Goal: Contribute content: Contribute content

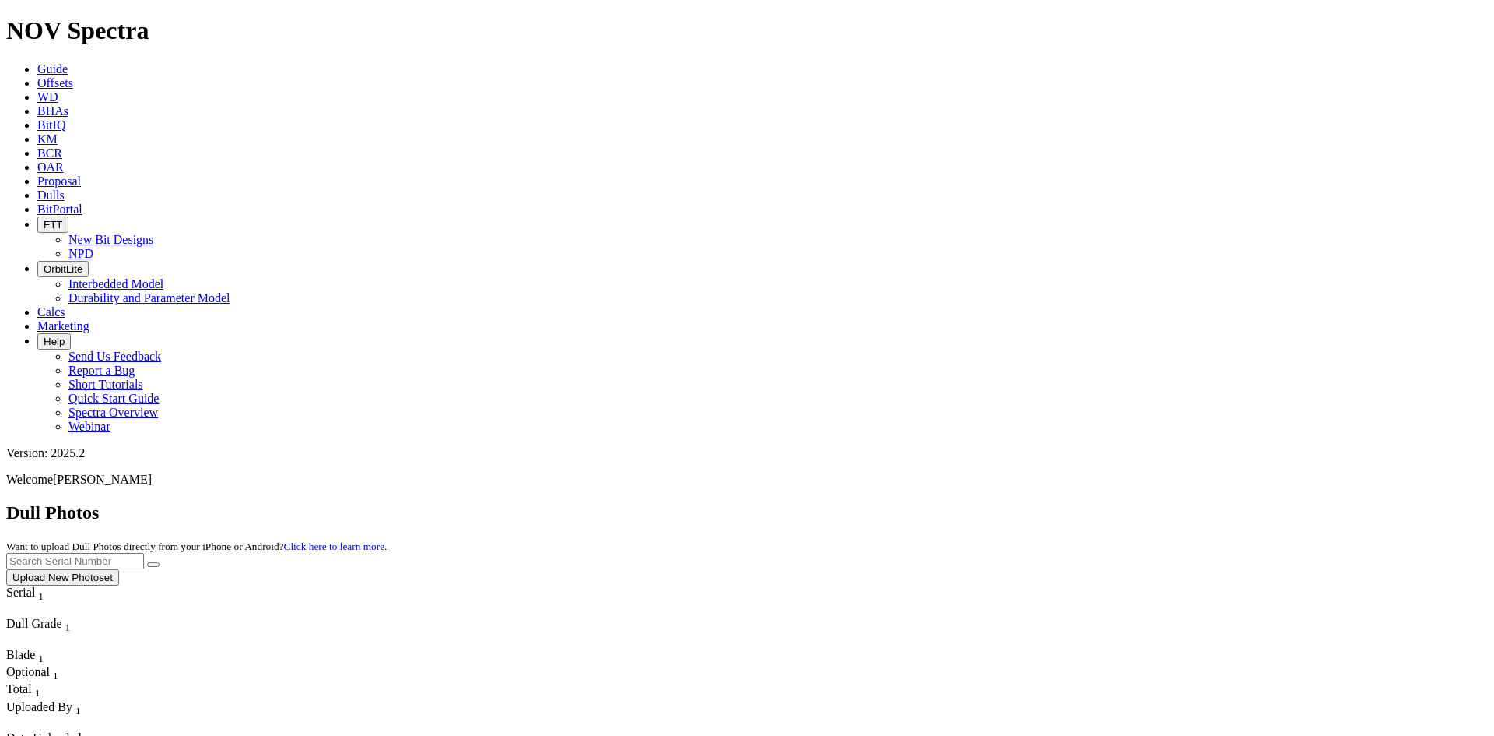
click at [119, 569] on button "Upload New Photoset" at bounding box center [62, 577] width 113 height 16
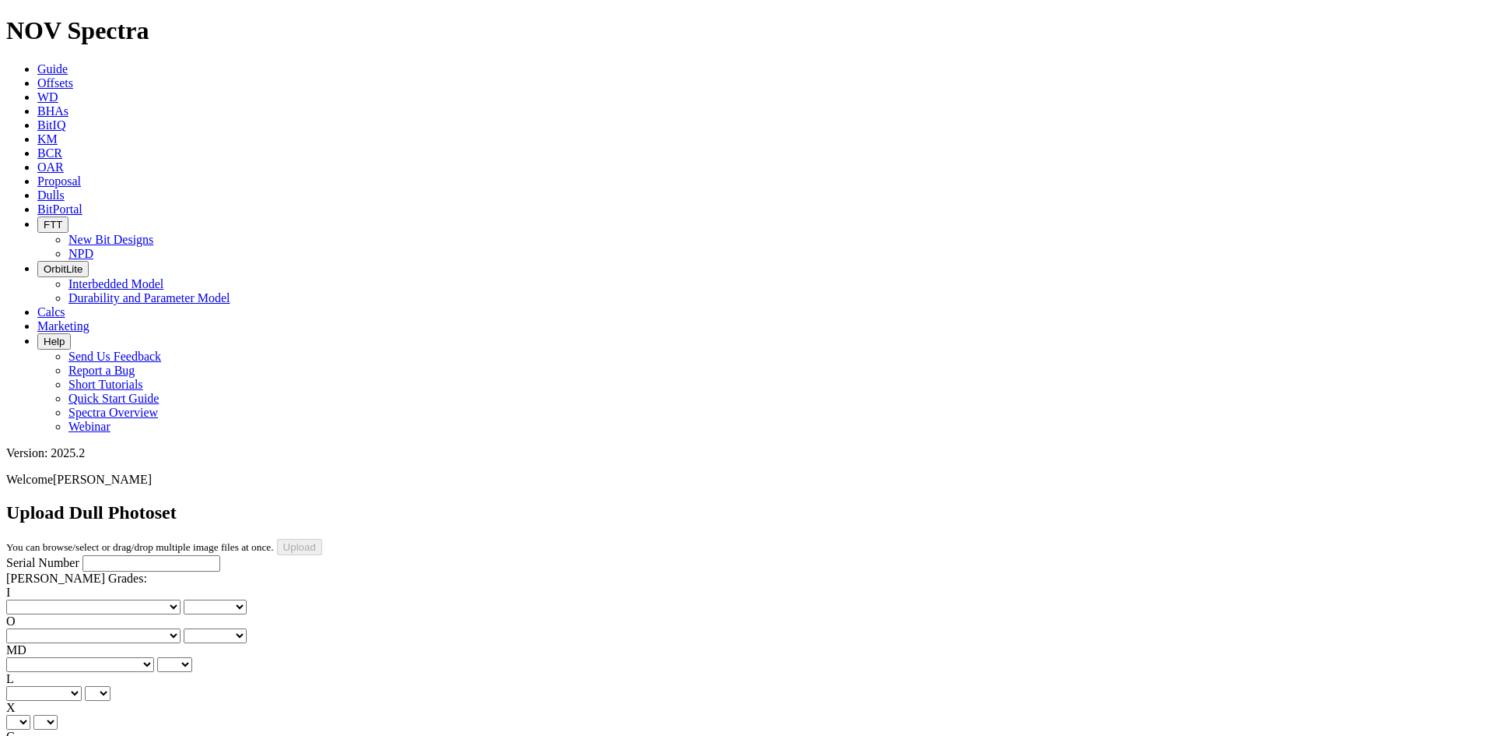
click at [113, 555] on input "Serial Number" at bounding box center [152, 563] width 138 height 16
paste input "A316846"
type input "A316846"
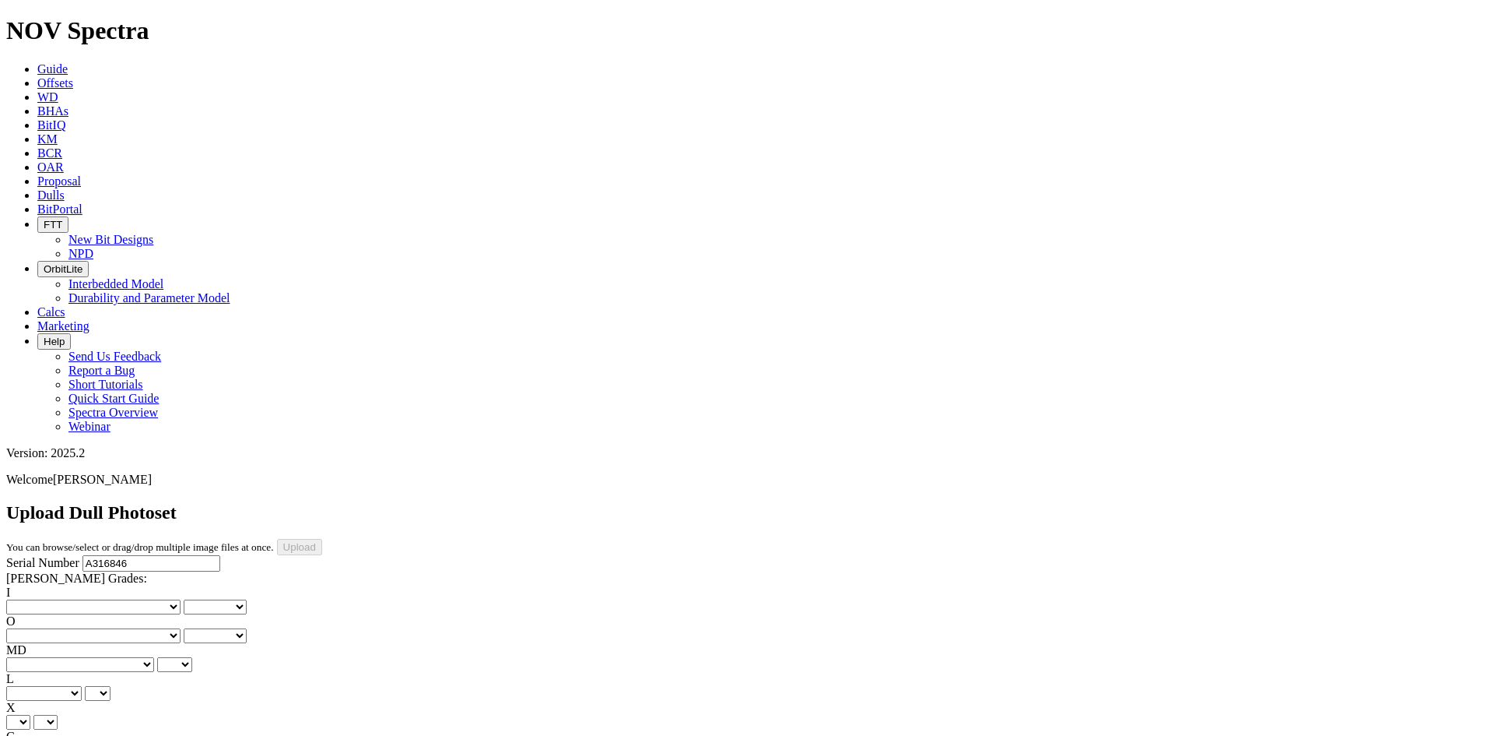
type input "[DATE]"
drag, startPoint x: 1319, startPoint y: 361, endPoint x: 1490, endPoint y: 334, distance: 173.4
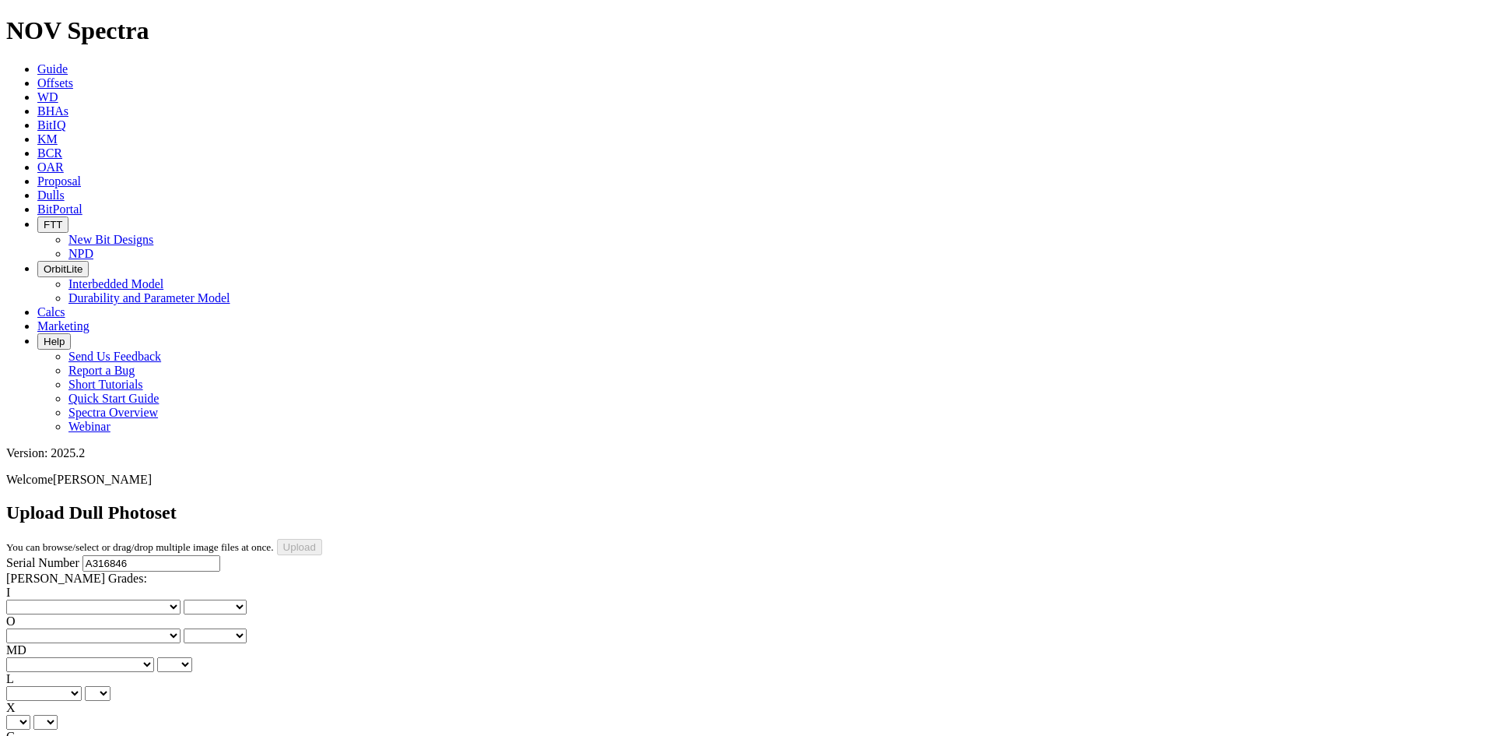
drag, startPoint x: 430, startPoint y: 264, endPoint x: 430, endPoint y: 234, distance: 30.4
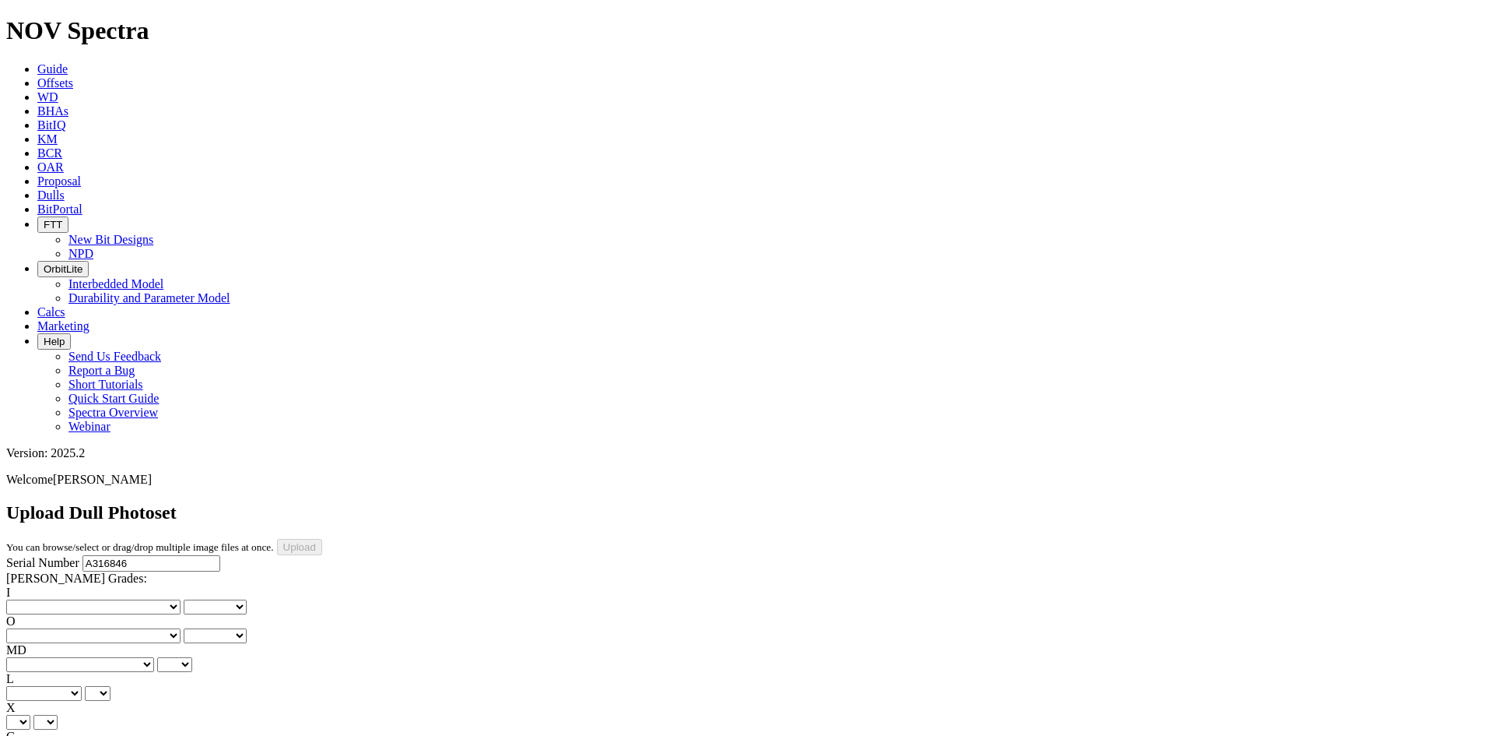
click at [65, 599] on select "No lost, worn or damaged cutters 0 1 2 3 4 5 6 7 8 No diamond table left on any…" at bounding box center [93, 606] width 174 height 15
select select "number:1"
click at [31, 599] on select "No lost, worn or damaged cutters 0 1 2 3 4 5 6 7 8 No diamond table left on any…" at bounding box center [93, 606] width 174 height 15
select select "number:1"
click at [145, 628] on select "No lost, worn or damaged cutters 0 1 2 3 4 5 6 7 8 No diamond table left on any…" at bounding box center [93, 635] width 174 height 15
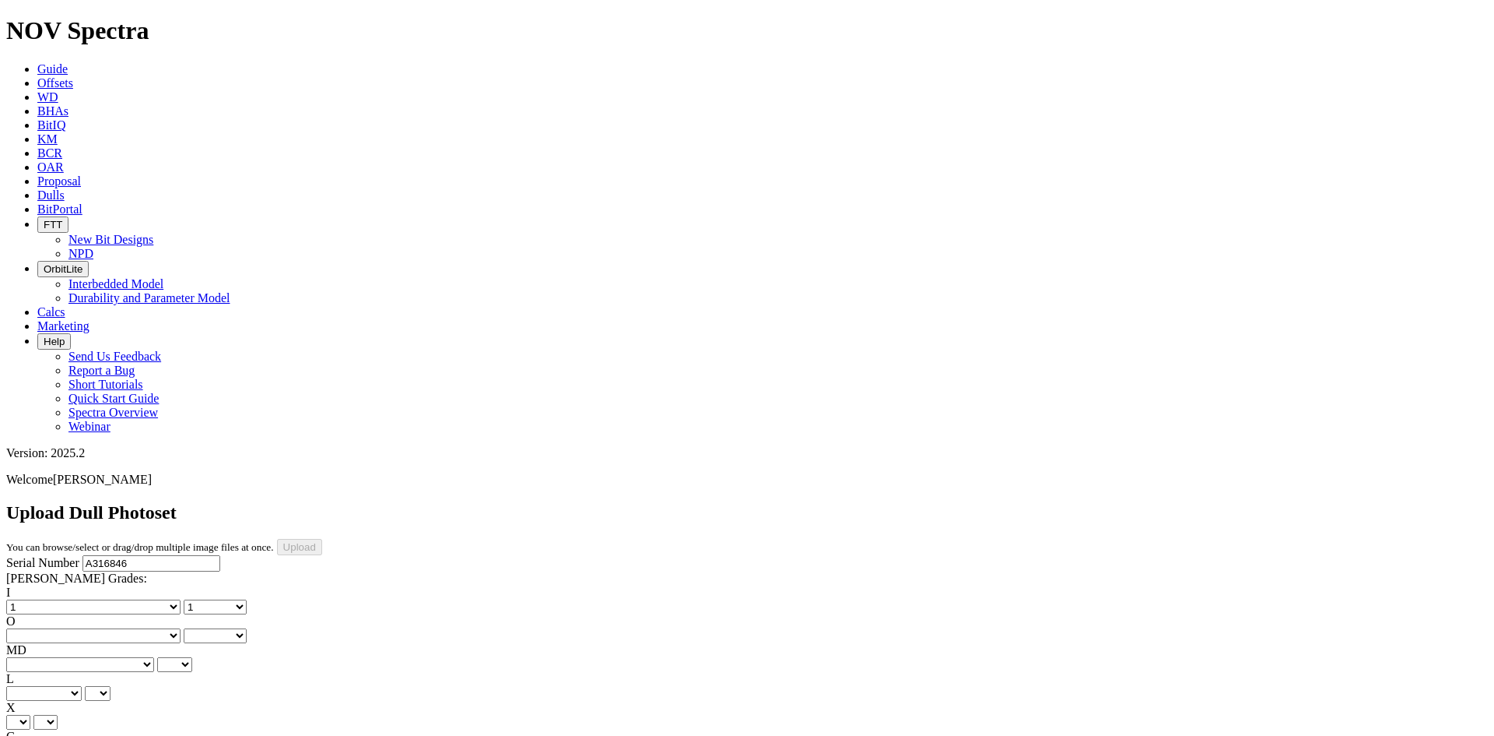
select select "number:1"
click at [111, 628] on select "No lost, worn or damaged cutters 0 1 2 3 4 5 6 7 8 No diamond table left on any…" at bounding box center [93, 635] width 174 height 15
select select "number:1"
click at [61, 657] on select "BF - Bond Failure BT - Broken Teeth/Cutters BU - Balled Up Bit CR - Cored CT - …" at bounding box center [80, 664] width 148 height 15
select select "string:BT"
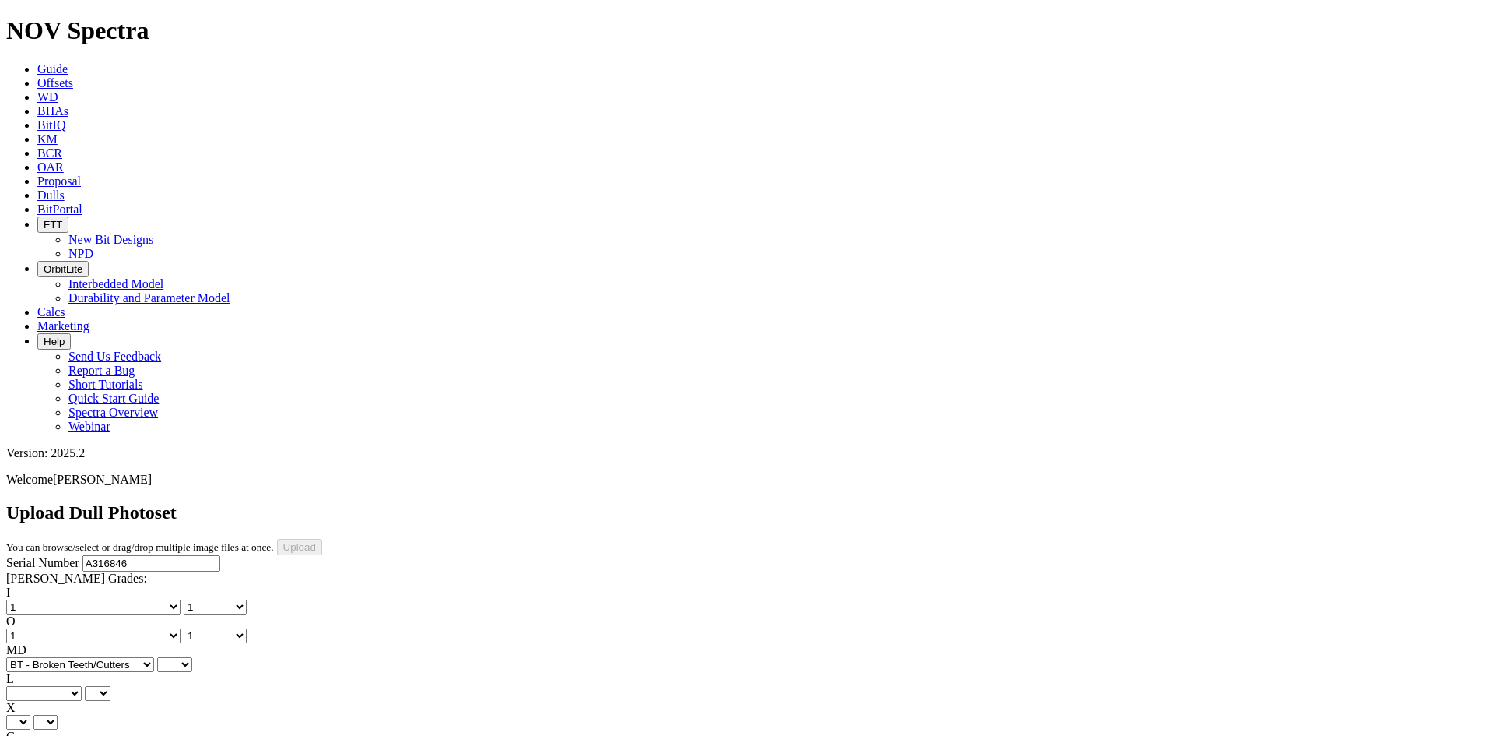
click at [31, 657] on select "BF - Bond Failure BT - Broken Teeth/Cutters BU - Balled Up Bit CR - Cored CT - …" at bounding box center [80, 664] width 148 height 15
select select "string:BT"
click at [82, 686] on select "A - All C - Cone G - Gauge N - Nose S - Shoulder T - Taper" at bounding box center [44, 693] width 76 height 15
select select "string:S"
click at [82, 686] on select "A - All C - Cone G - Gauge N - Nose S - Shoulder T - Taper" at bounding box center [44, 693] width 76 height 15
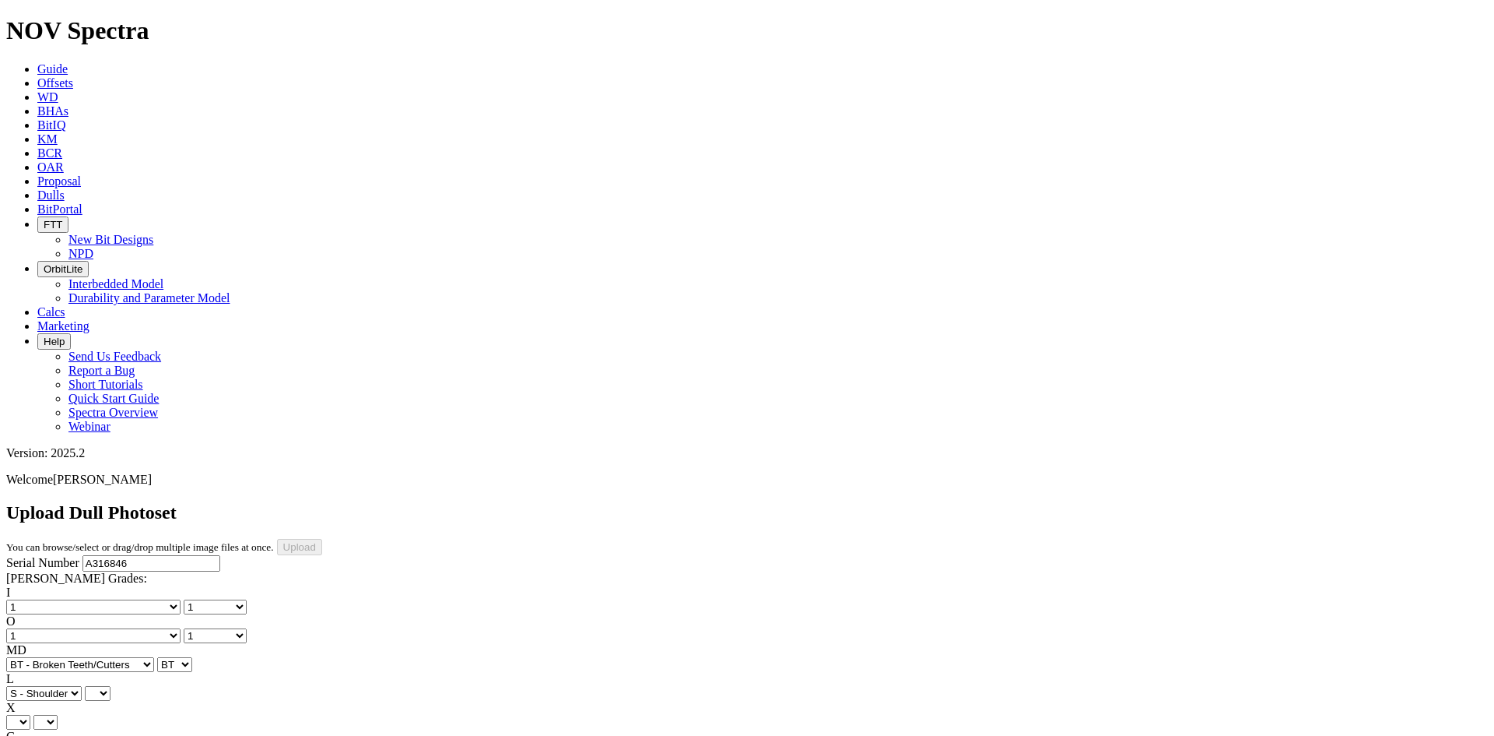
select select "string:S"
click at [30, 715] on select "X" at bounding box center [18, 722] width 24 height 15
select select "string:X"
click at [30, 715] on select "X" at bounding box center [18, 722] width 24 height 15
select select "string:X"
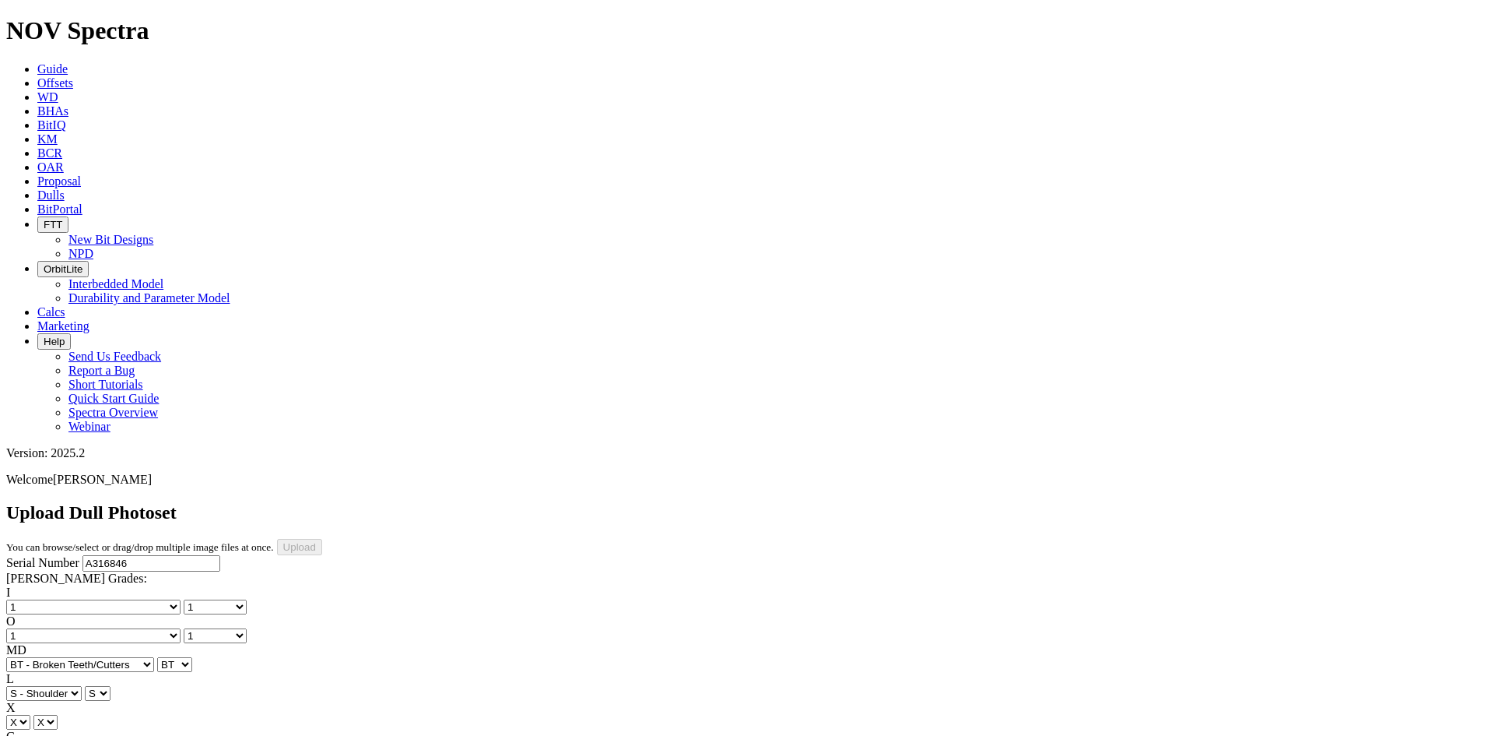
select select "string:I"
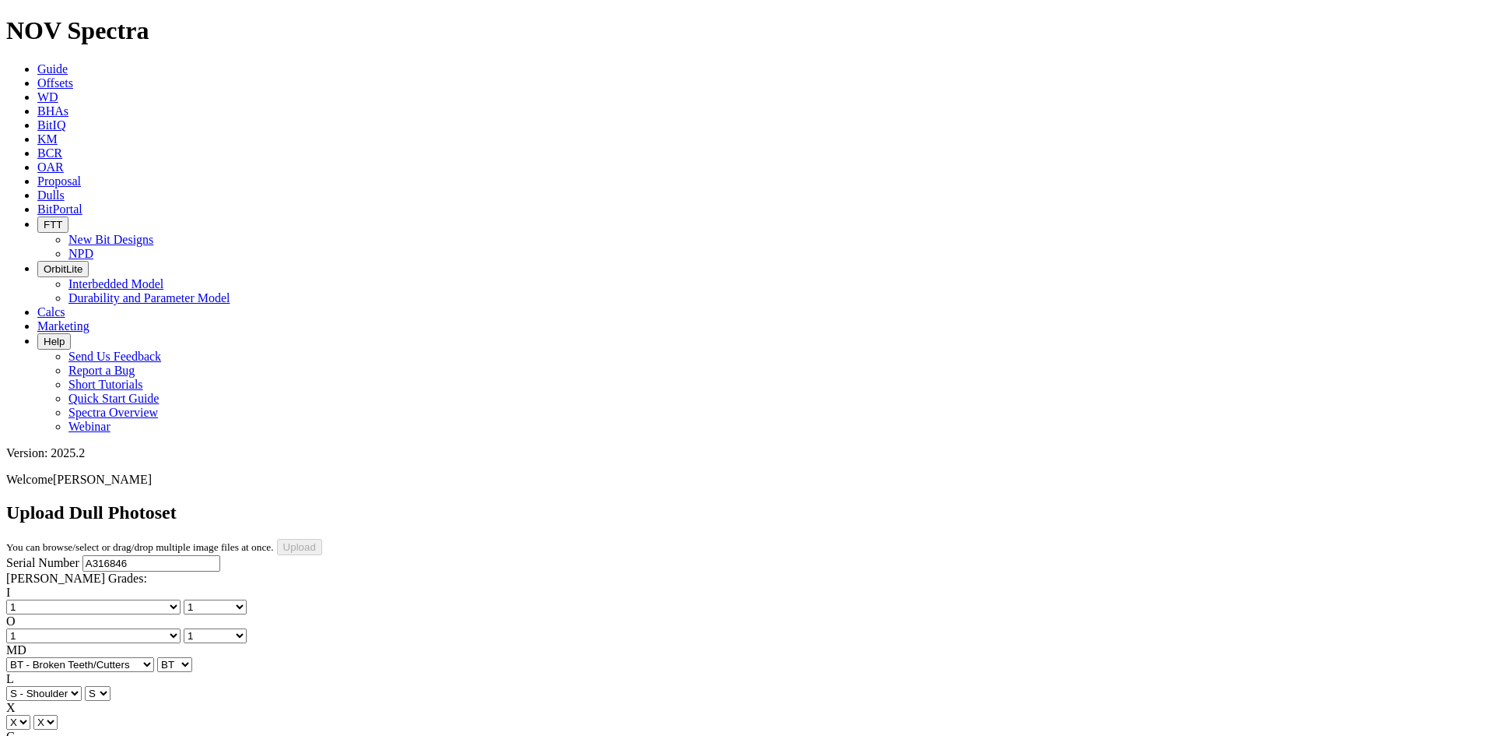
select select "string:WT"
select select "string:BHA"
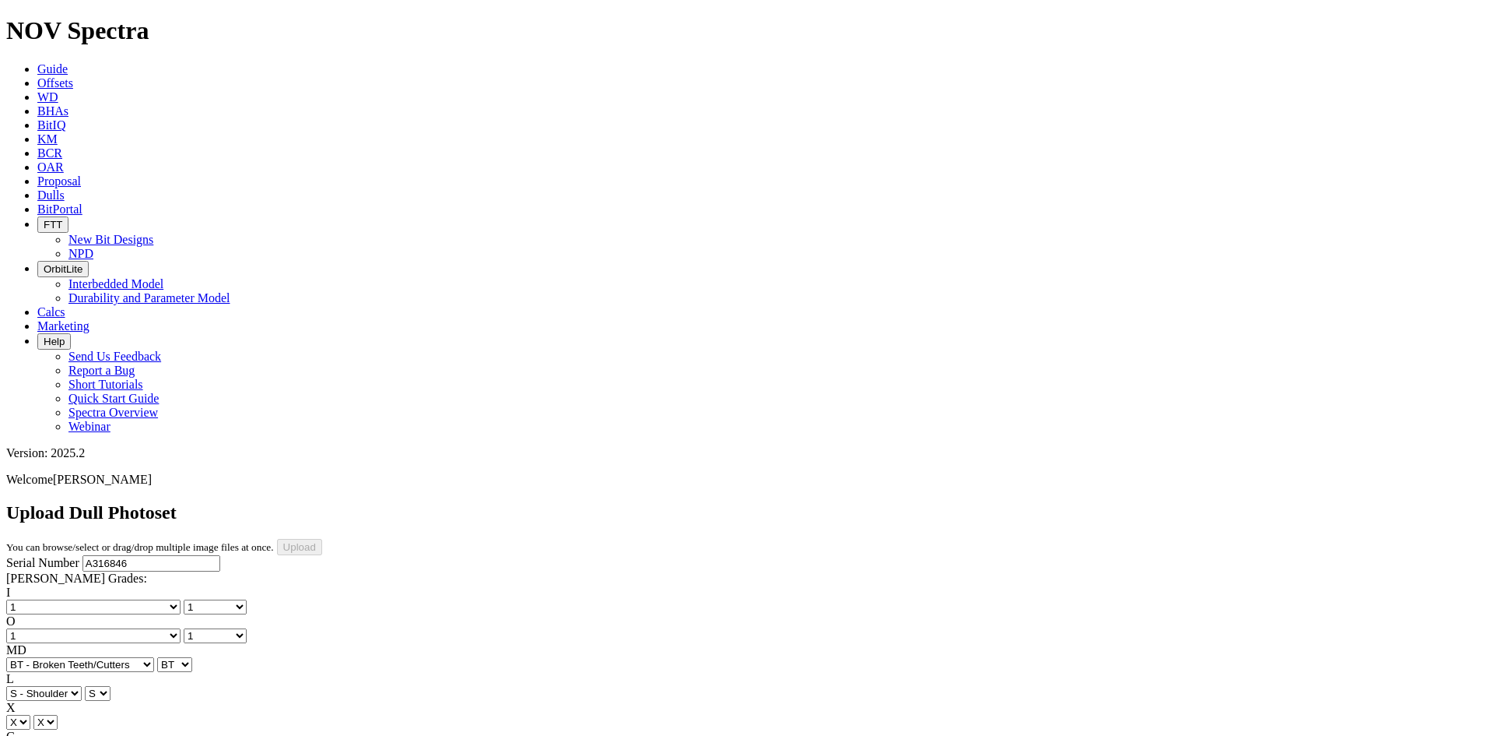
select select "string:BHA"
click at [322, 539] on input "Upload" at bounding box center [299, 547] width 45 height 16
